Goal: Information Seeking & Learning: Understand process/instructions

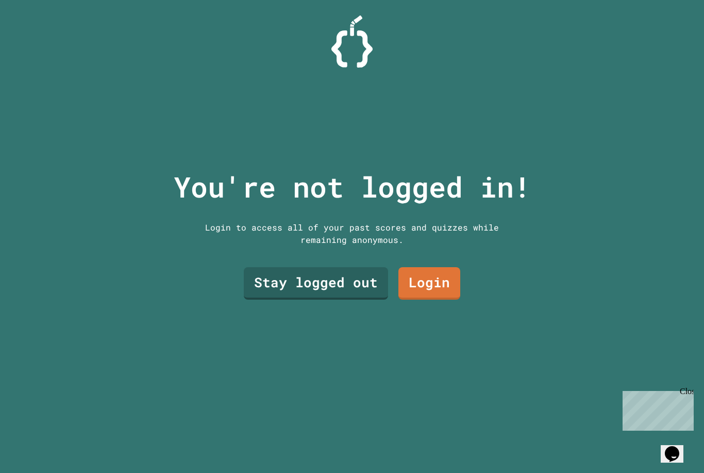
click at [394, 287] on div "Stay logged out Login" at bounding box center [352, 283] width 227 height 43
click at [386, 300] on link "Stay logged out" at bounding box center [316, 283] width 144 height 32
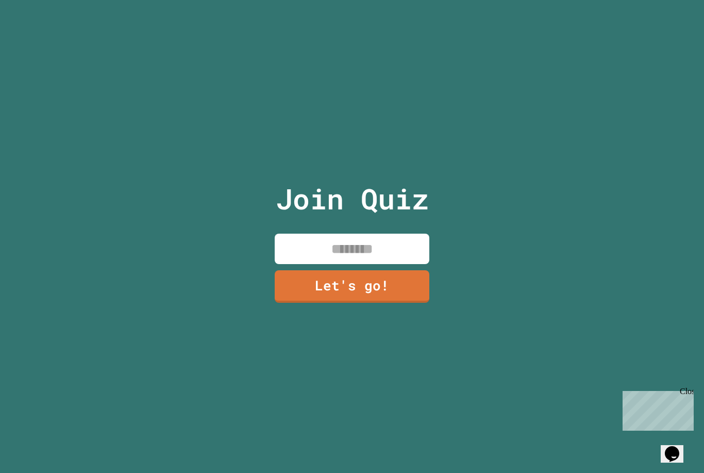
click at [371, 264] on input at bounding box center [352, 249] width 155 height 30
type input "***"
click at [403, 303] on link "Let's go!" at bounding box center [352, 286] width 155 height 32
click at [352, 0] on div at bounding box center [352, 0] width 0 height 0
click at [677, 443] on p "Chat with us now!" at bounding box center [656, 447] width 67 height 9
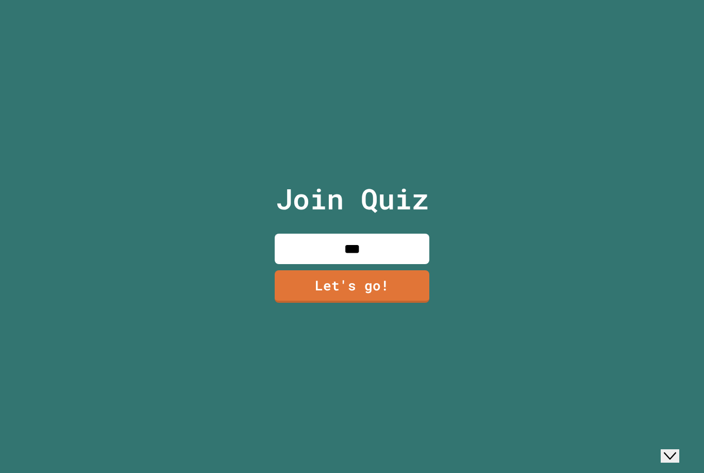
click at [686, 392] on div "Back Rate this chat Upload File Insert emoji Chat now! We typically reply in a …" at bounding box center [565, 294] width 250 height 250
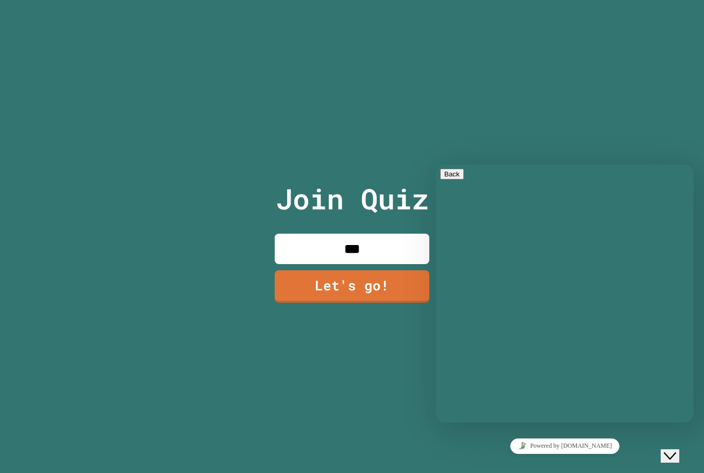
click at [352, 0] on div at bounding box center [352, 0] width 0 height 0
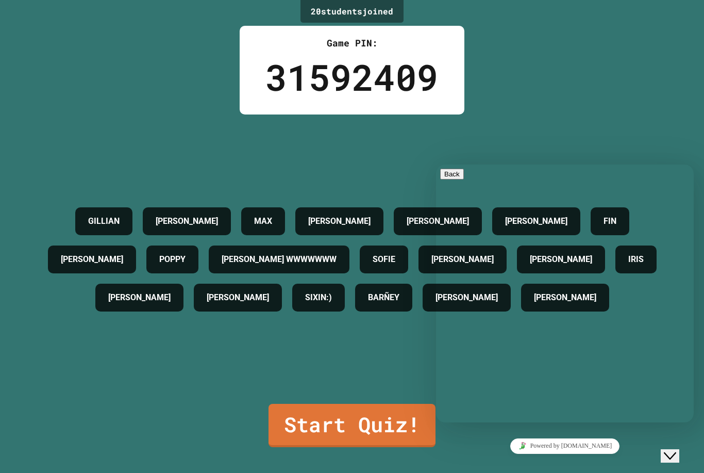
click at [308, 447] on link "Start Quiz!" at bounding box center [352, 425] width 167 height 43
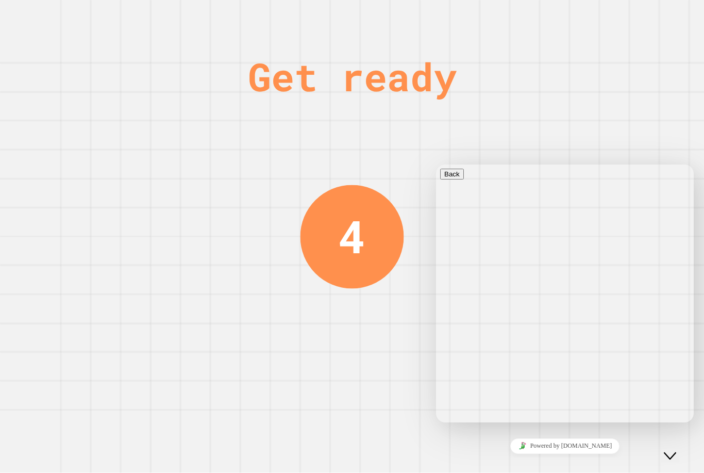
click at [675, 148] on div "Get ready 4" at bounding box center [352, 236] width 704 height 473
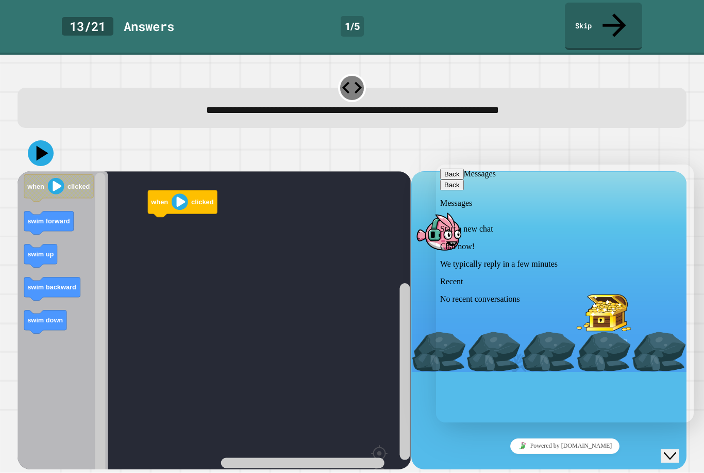
click at [466, 179] on div "Back Messages" at bounding box center [565, 174] width 250 height 11
click at [453, 177] on button "Back" at bounding box center [452, 174] width 24 height 11
click at [458, 446] on div "Hi there Chat now! We typically reply in a few minutes" at bounding box center [565, 481] width 250 height 70
click at [675, 450] on icon "Close Chat This icon closes the chat window." at bounding box center [670, 456] width 12 height 12
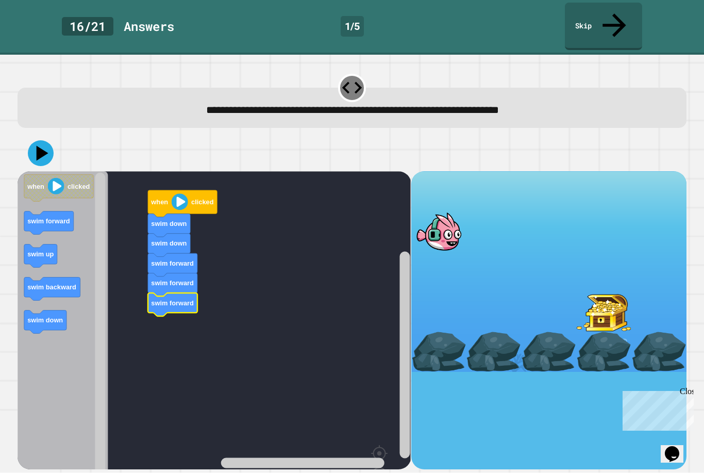
click at [51, 140] on icon at bounding box center [41, 153] width 26 height 26
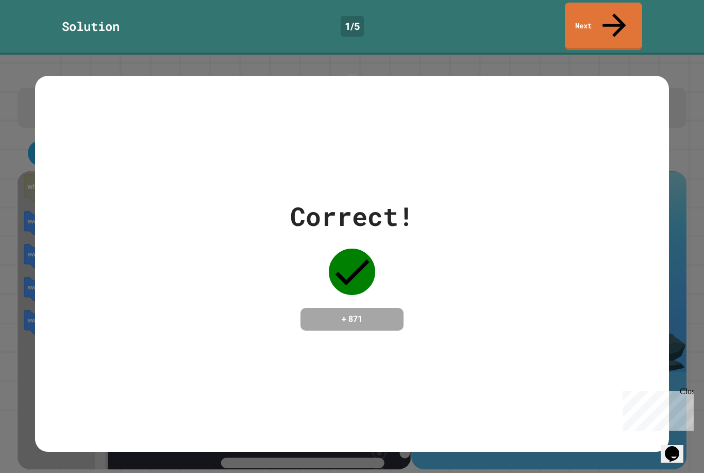
click at [523, 274] on div "Correct! + 871" at bounding box center [352, 264] width 634 height 134
click at [511, 334] on div "Correct! + 871" at bounding box center [352, 264] width 634 height 376
click at [534, 332] on div "Correct! + 871" at bounding box center [352, 264] width 634 height 376
click at [533, 332] on div "Correct! + 871" at bounding box center [352, 264] width 634 height 376
click at [538, 345] on div "Correct! + 871" at bounding box center [352, 264] width 634 height 376
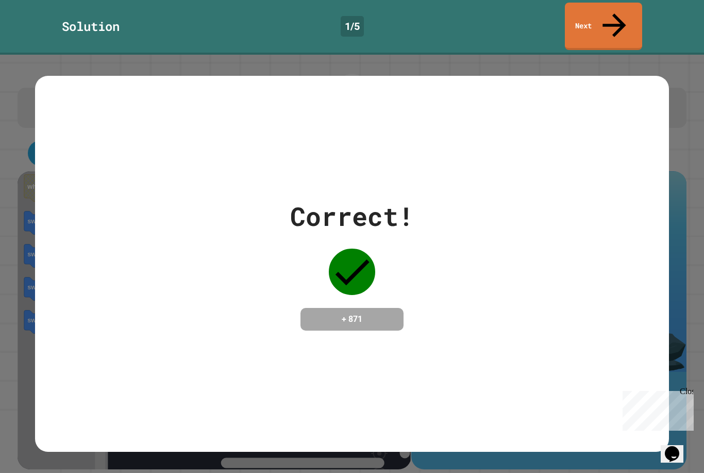
click at [528, 336] on div "Correct! + 871" at bounding box center [352, 264] width 634 height 376
click at [521, 366] on div "Correct! + 871" at bounding box center [352, 264] width 634 height 376
click at [520, 365] on div "Correct! + 871" at bounding box center [352, 264] width 634 height 376
click at [512, 357] on div "Correct! + 871" at bounding box center [352, 264] width 634 height 376
click at [519, 374] on div "Correct! + 871" at bounding box center [352, 264] width 634 height 376
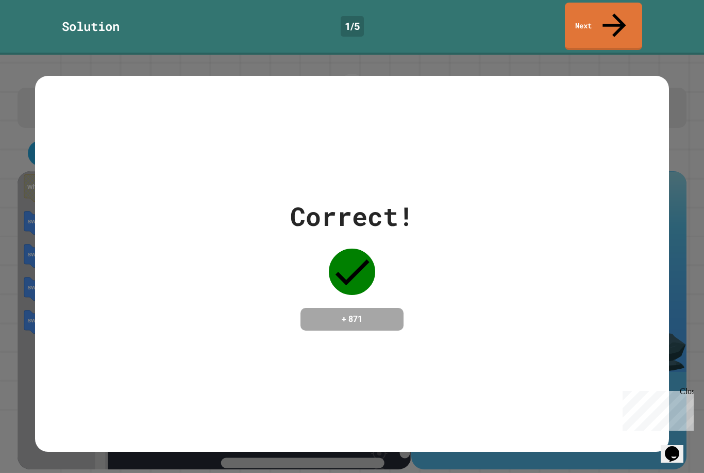
click at [519, 374] on div "Correct! + 871" at bounding box center [352, 264] width 634 height 376
click at [540, 375] on div "Correct! + 871" at bounding box center [352, 264] width 634 height 376
click at [541, 379] on div "Correct! + 871" at bounding box center [352, 264] width 634 height 376
click at [547, 391] on div "Correct! + 871" at bounding box center [352, 264] width 634 height 376
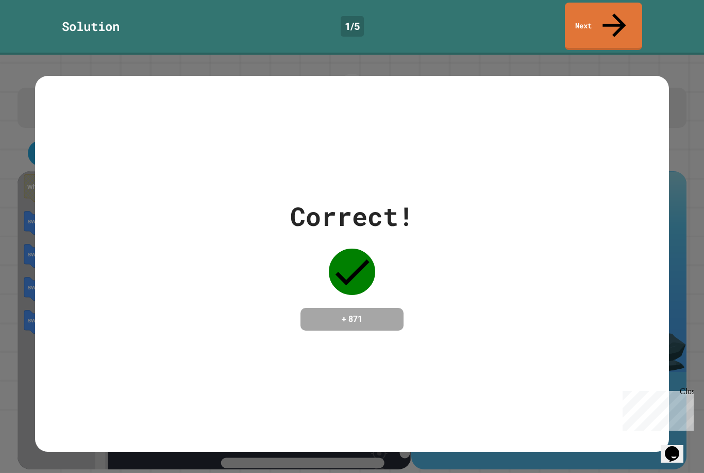
click at [558, 414] on div "Correct! + 871" at bounding box center [352, 264] width 634 height 376
click at [626, 13] on link "Next" at bounding box center [603, 26] width 77 height 47
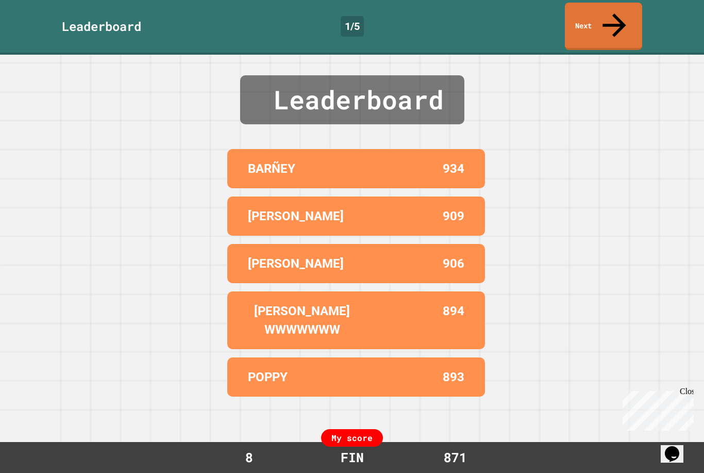
click at [604, 4] on link "Next" at bounding box center [603, 26] width 77 height 47
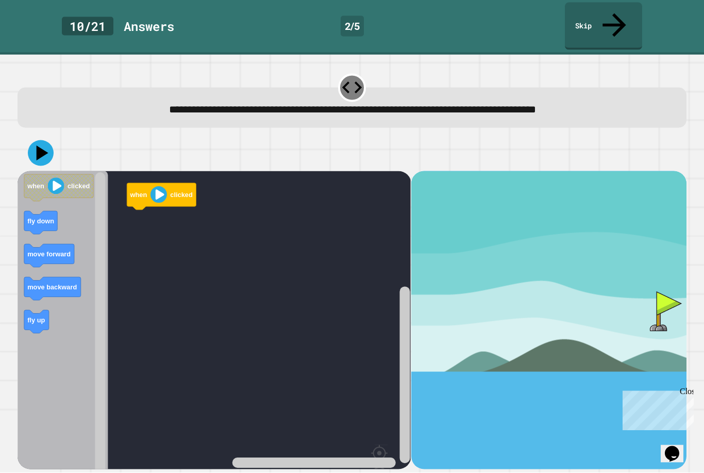
scroll to position [16, 0]
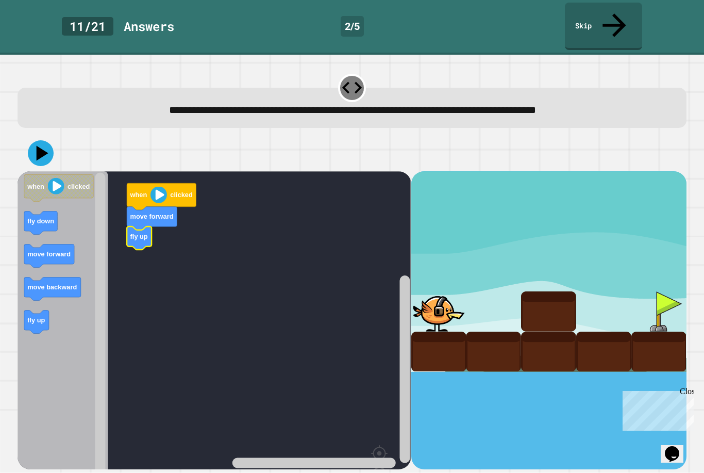
click at [157, 205] on rect "Blockly Workspace" at bounding box center [215, 347] width 394 height 353
click at [40, 140] on icon at bounding box center [41, 153] width 26 height 26
click at [165, 367] on rect "Blockly Workspace" at bounding box center [215, 347] width 394 height 353
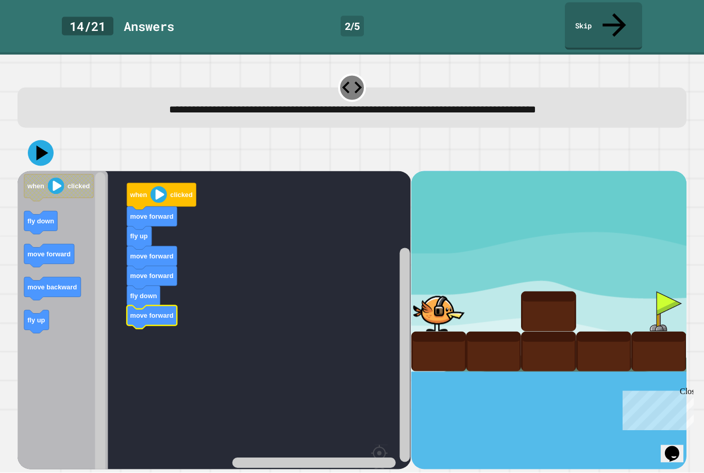
scroll to position [33, 0]
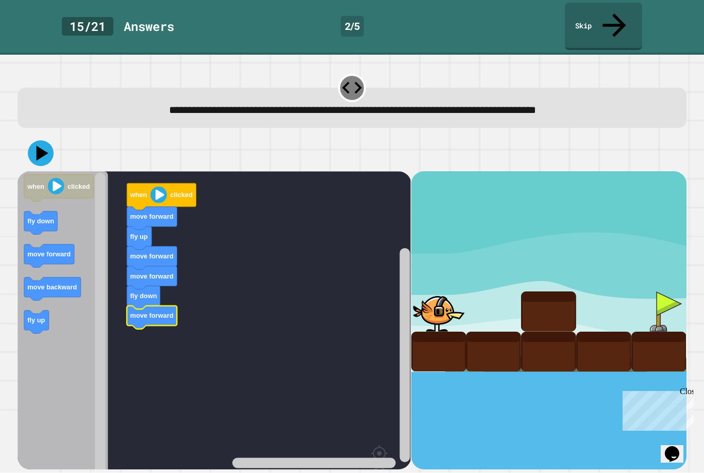
click at [38, 145] on icon at bounding box center [43, 152] width 12 height 15
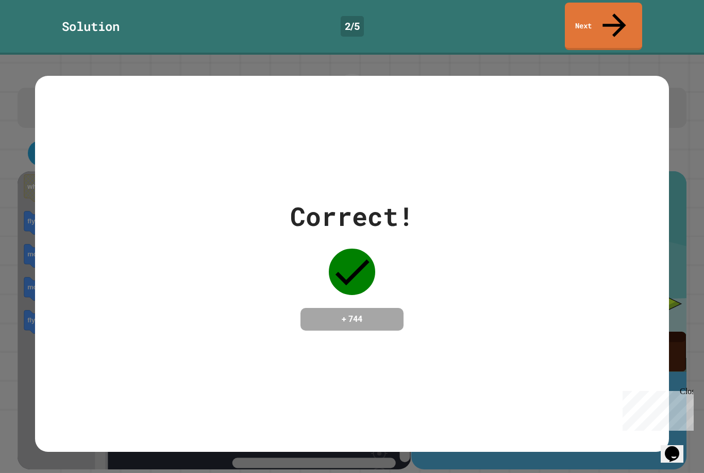
scroll to position [0, 0]
click at [624, 20] on link "Next" at bounding box center [603, 26] width 77 height 47
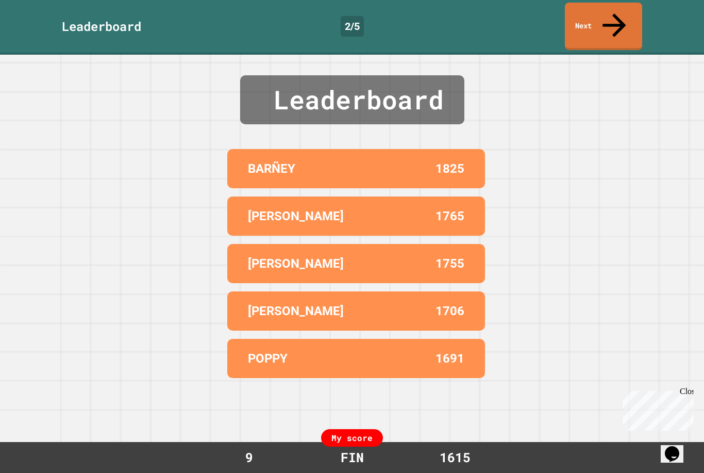
click at [619, 10] on icon at bounding box center [614, 25] width 35 height 35
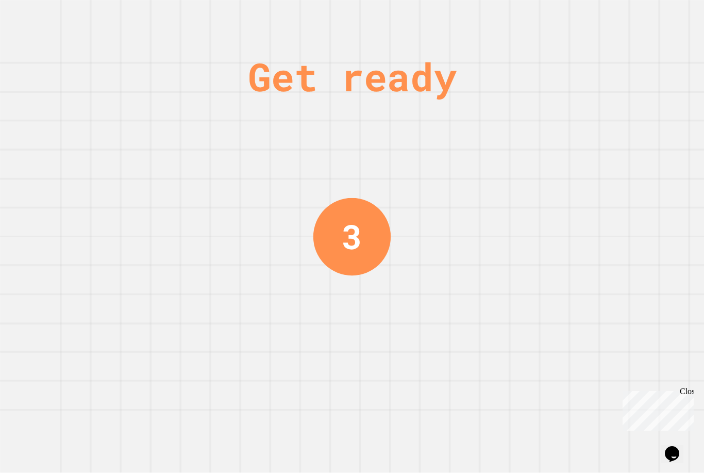
click at [692, 393] on div "Close" at bounding box center [686, 393] width 13 height 13
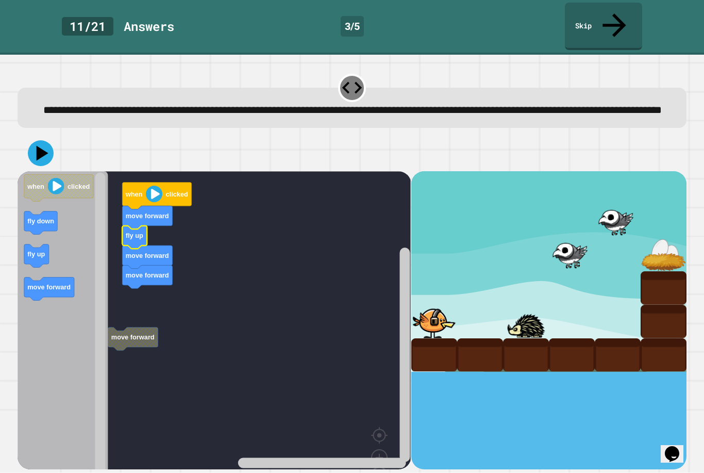
click at [142, 226] on icon "Blockly Workspace" at bounding box center [134, 237] width 25 height 23
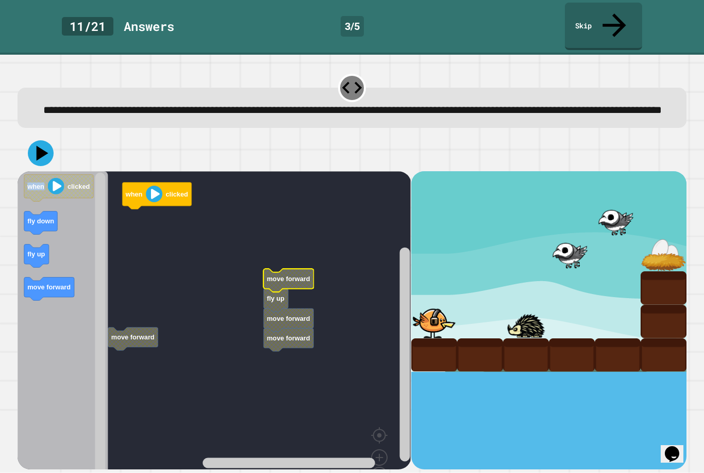
click at [168, 243] on rect "Blockly Workspace" at bounding box center [215, 338] width 394 height 335
click at [362, 239] on rect "Blockly Workspace" at bounding box center [215, 338] width 394 height 335
click at [302, 139] on div at bounding box center [352, 153] width 669 height 36
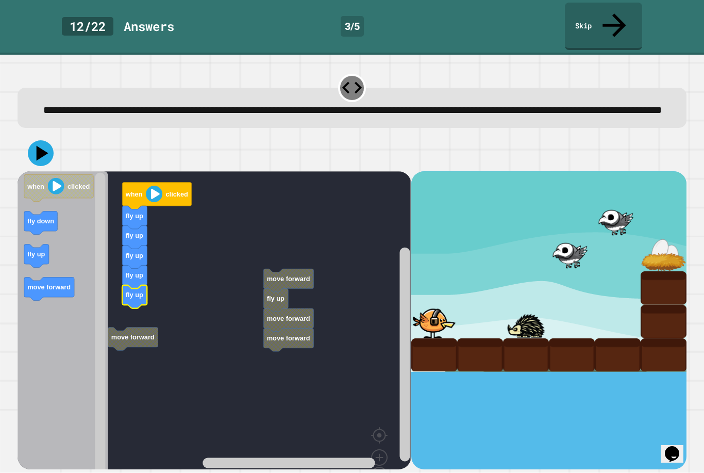
click at [35, 287] on text "move forward" at bounding box center [48, 287] width 43 height 8
click at [26, 141] on div at bounding box center [352, 153] width 669 height 36
click at [25, 141] on div at bounding box center [352, 153] width 669 height 36
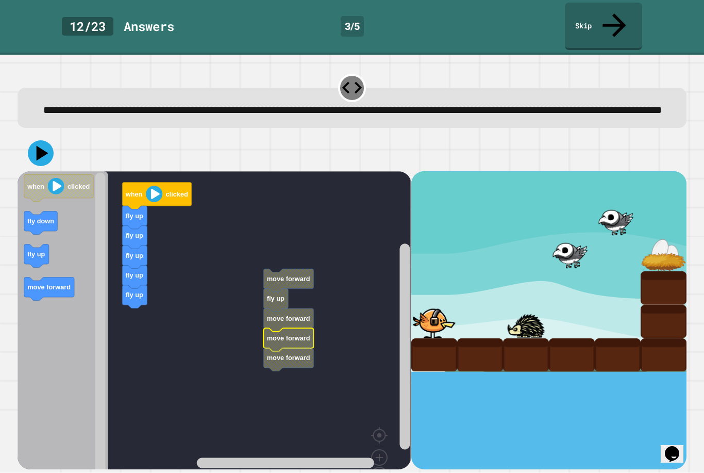
click at [37, 155] on icon at bounding box center [41, 153] width 26 height 26
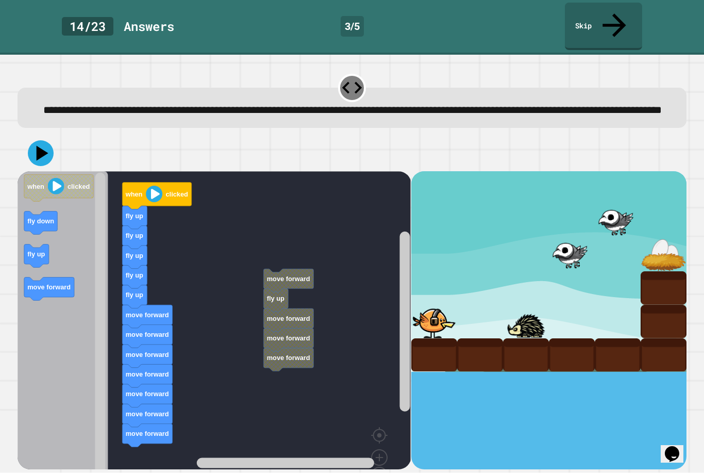
click at [53, 306] on icon "Blockly Workspace" at bounding box center [63, 338] width 90 height 335
click at [195, 228] on rect "Blockly Workspace" at bounding box center [215, 338] width 394 height 335
click at [315, 384] on rect "Blockly Workspace" at bounding box center [215, 338] width 394 height 335
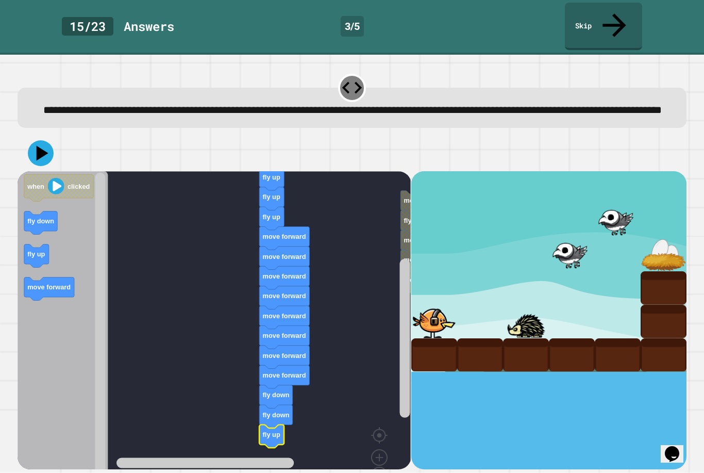
click at [48, 140] on icon at bounding box center [41, 153] width 26 height 26
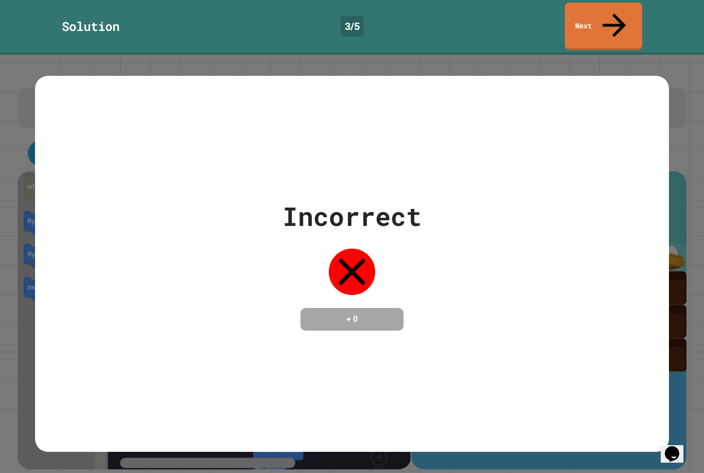
scroll to position [0, 0]
click at [622, 21] on link "Next" at bounding box center [603, 26] width 77 height 47
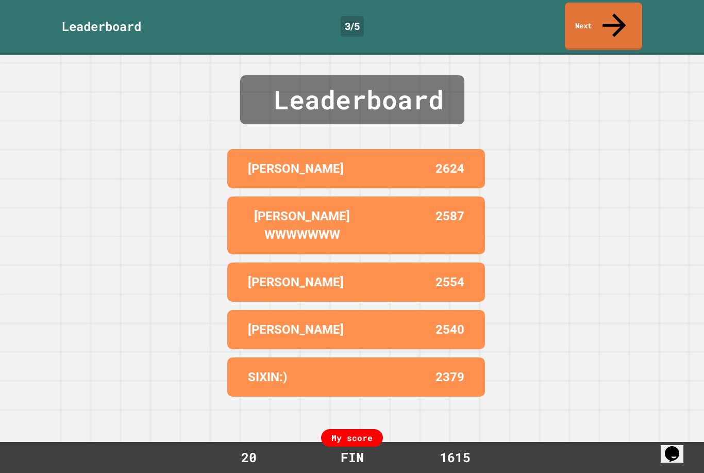
click at [620, 25] on link "Next" at bounding box center [603, 26] width 77 height 47
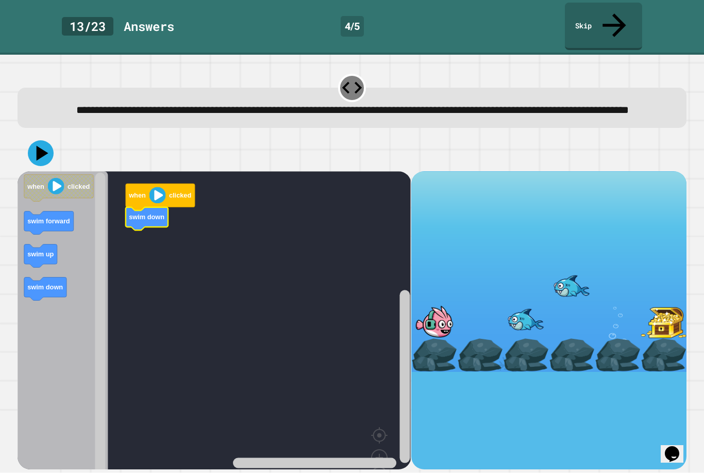
click at [36, 153] on icon at bounding box center [41, 153] width 26 height 26
